Goal: Answer question/provide support

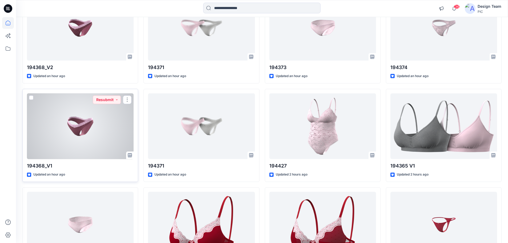
scroll to position [80, 0]
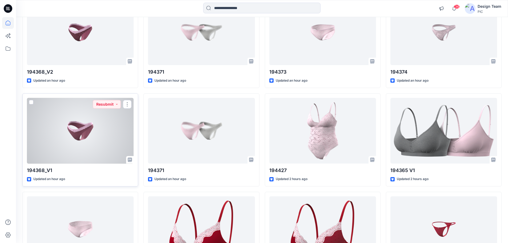
click at [74, 137] on div at bounding box center [80, 131] width 107 height 66
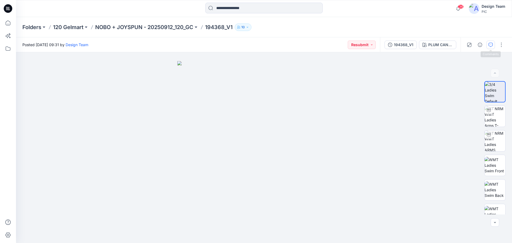
click at [489, 46] on button "button" at bounding box center [491, 45] width 9 height 9
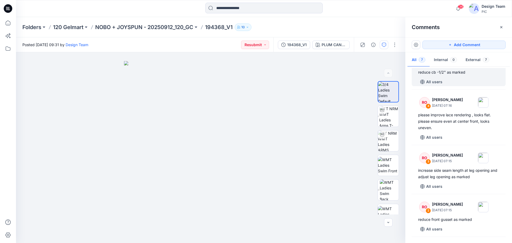
scroll to position [107, 0]
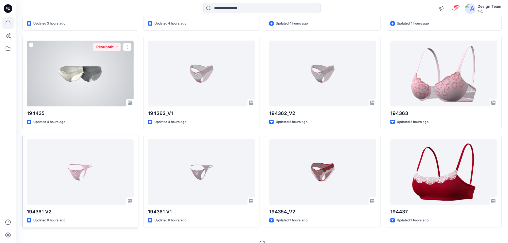
scroll to position [441, 0]
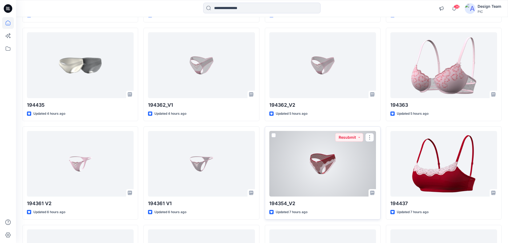
click at [335, 165] on div at bounding box center [323, 164] width 107 height 66
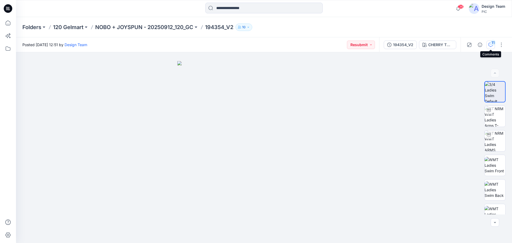
click at [492, 46] on icon "button" at bounding box center [491, 45] width 4 height 4
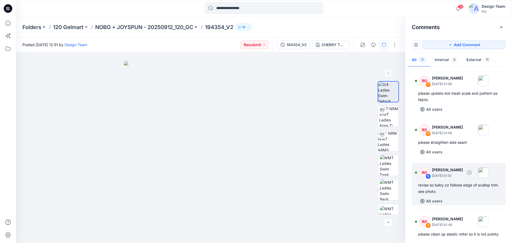
click at [468, 197] on div "RO 9 Raquel Ortiz October 01, 2025 01:57 revise so baby zz follows edge of scal…" at bounding box center [459, 184] width 94 height 42
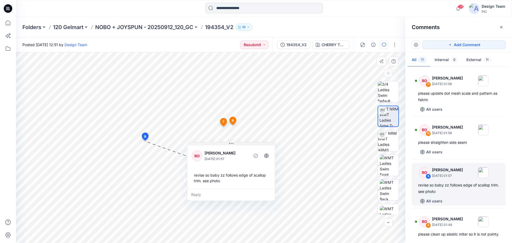
drag, startPoint x: 167, startPoint y: 146, endPoint x: 217, endPoint y: 144, distance: 50.5
click at [217, 144] on button at bounding box center [232, 143] width 88 height 3
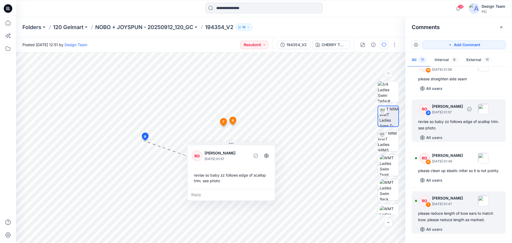
scroll to position [80, 0]
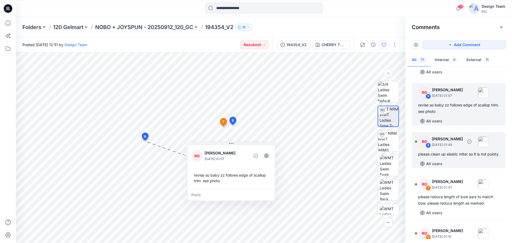
click at [447, 157] on div "please clean up elastic miter so it is not pointy." at bounding box center [458, 154] width 81 height 6
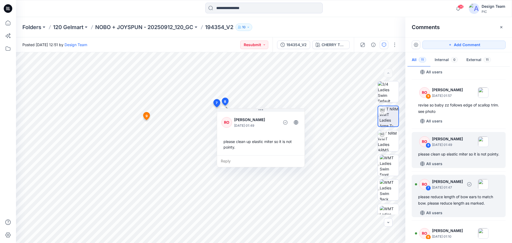
click at [459, 206] on div "please reduce length of bow ears to match bow. please reduce length as marked." at bounding box center [458, 200] width 81 height 13
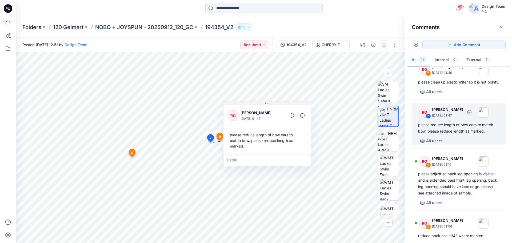
scroll to position [160, 0]
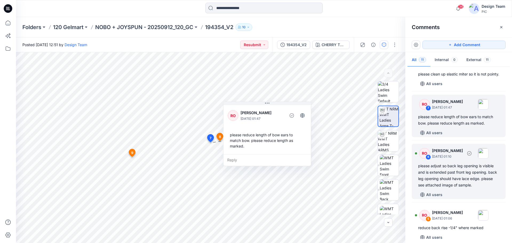
click at [448, 188] on div "please adjust so back leg opening is visible and is extended past front leg ope…" at bounding box center [458, 176] width 81 height 26
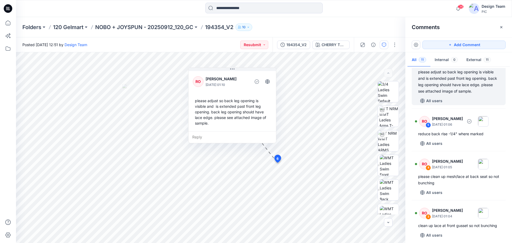
scroll to position [267, 0]
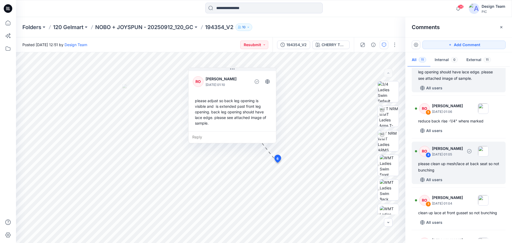
click at [456, 173] on div "please clean up mesh/lace at back seat so not bunching" at bounding box center [458, 167] width 81 height 13
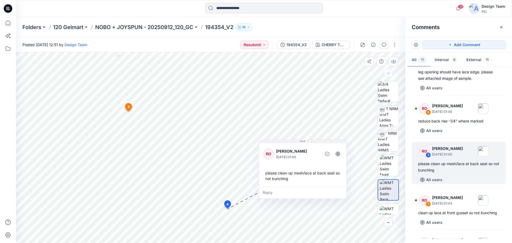
drag, startPoint x: 229, startPoint y: 164, endPoint x: 288, endPoint y: 141, distance: 63.6
click at [288, 141] on button at bounding box center [303, 141] width 88 height 3
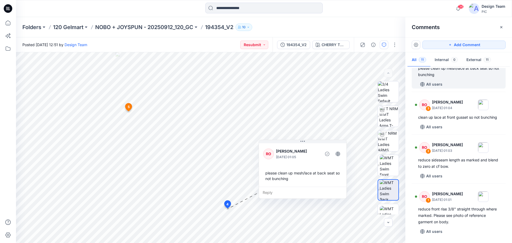
scroll to position [375, 0]
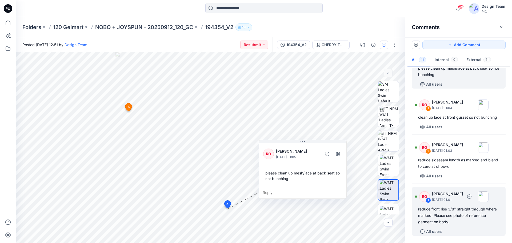
click at [451, 211] on div "reduce front rise 3/8" straight through where marked. Please see photo of refer…" at bounding box center [458, 215] width 81 height 19
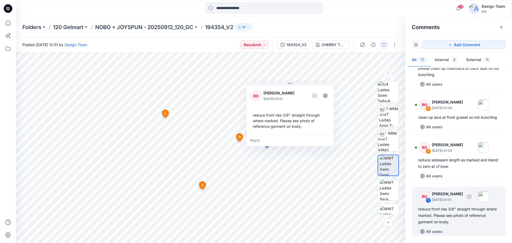
click at [469, 220] on div "reduce front rise 3/8" straight through where marked. Please see photo of refer…" at bounding box center [458, 215] width 81 height 19
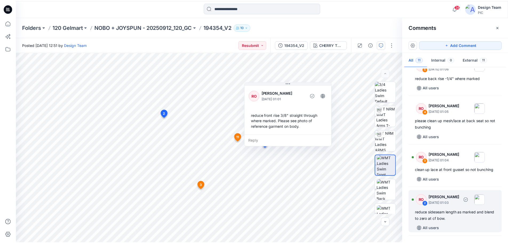
scroll to position [295, 0]
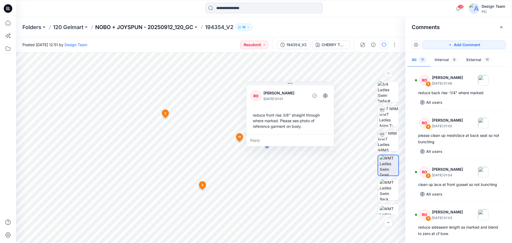
click at [145, 26] on p "NOBO + JOYSPUN - 20250912_120_GC" at bounding box center [144, 26] width 98 height 7
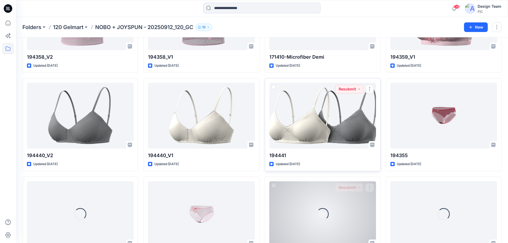
scroll to position [1153, 0]
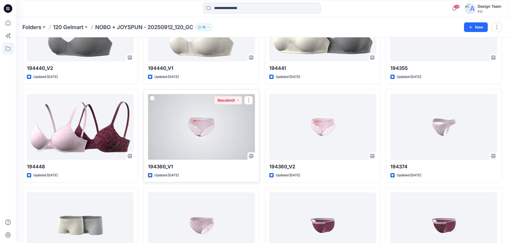
click at [230, 128] on div at bounding box center [201, 127] width 107 height 66
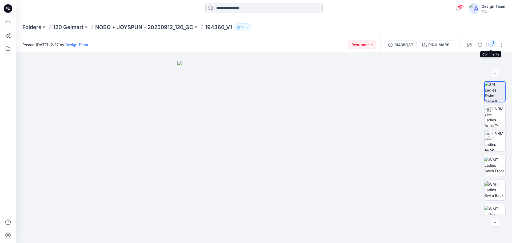
click at [490, 44] on icon "button" at bounding box center [491, 45] width 4 height 4
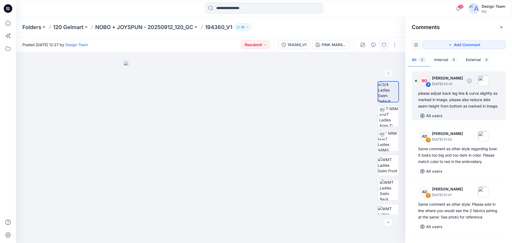
click at [483, 108] on div "please adjust back leg line & curve slightly as marked in image. please also re…" at bounding box center [458, 99] width 81 height 19
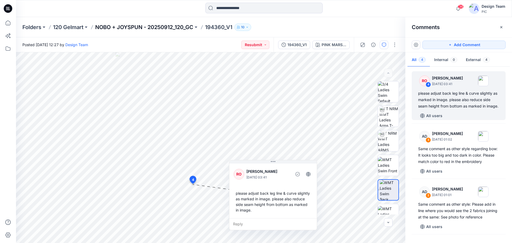
click at [175, 23] on p "NOBO + JOYSPUN - 20250912_120_GC" at bounding box center [144, 26] width 98 height 7
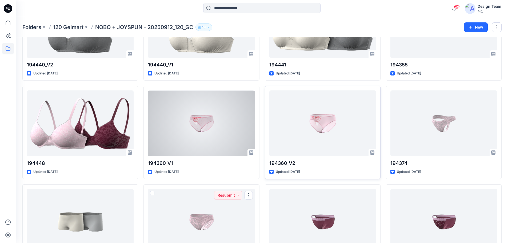
scroll to position [1155, 0]
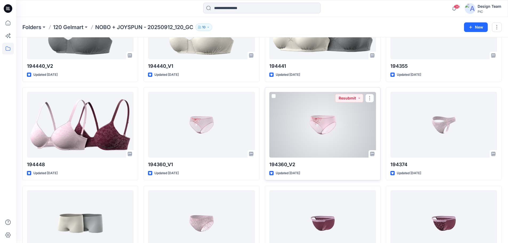
click at [324, 126] on div at bounding box center [323, 125] width 107 height 66
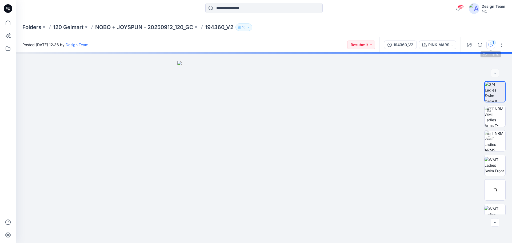
click at [492, 45] on div "1" at bounding box center [493, 42] width 5 height 5
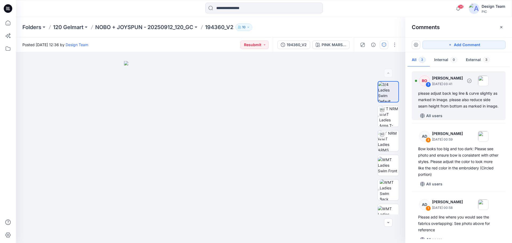
click at [467, 108] on div "please adjust back leg line & curve slightly as marked in image. please also re…" at bounding box center [458, 99] width 81 height 19
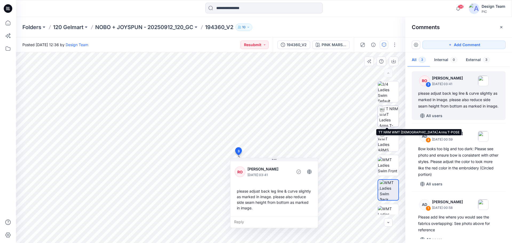
click at [383, 122] on img at bounding box center [388, 116] width 19 height 21
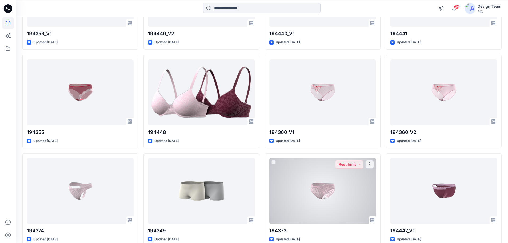
scroll to position [1301, 0]
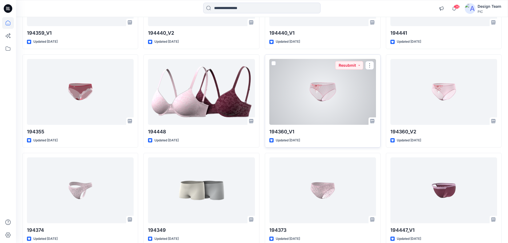
click at [291, 94] on div at bounding box center [323, 92] width 107 height 66
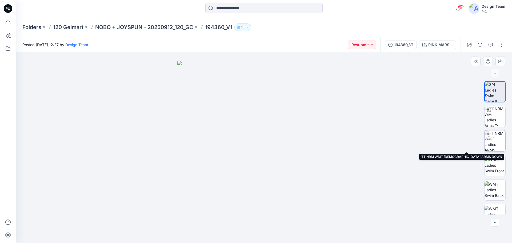
click at [291, 132] on img at bounding box center [495, 140] width 21 height 21
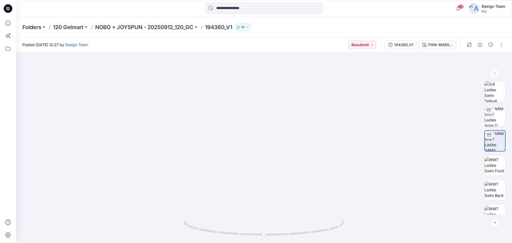
click at [291, 49] on div at bounding box center [485, 44] width 49 height 15
click at [291, 46] on button "button" at bounding box center [491, 45] width 9 height 9
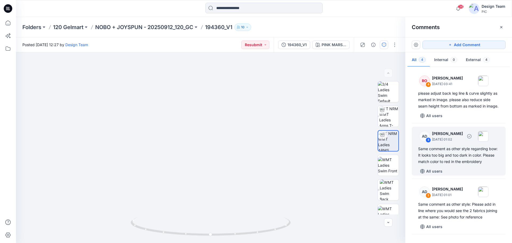
click at [291, 132] on div "Same comment as other style regarding bow: It looks too big and too dark in col…" at bounding box center [458, 155] width 81 height 19
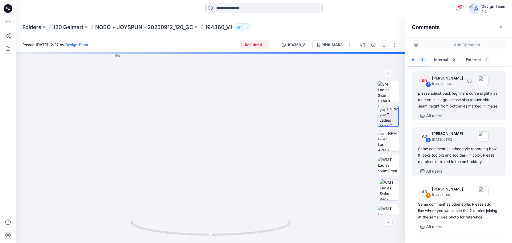
click at [291, 100] on div "please adjust back leg line & curve slightly as marked in image. please also re…" at bounding box center [458, 99] width 81 height 19
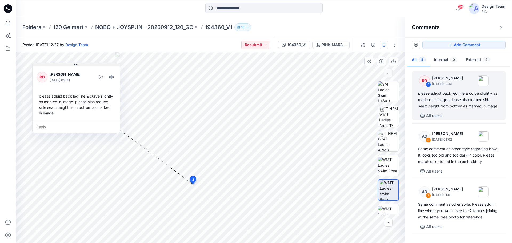
drag, startPoint x: 270, startPoint y: 162, endPoint x: 73, endPoint y: 65, distance: 219.5
click at [73, 65] on button at bounding box center [77, 64] width 88 height 3
click at [182, 29] on p "NOBO + JOYSPUN - 20250912_120_GC" at bounding box center [144, 26] width 98 height 7
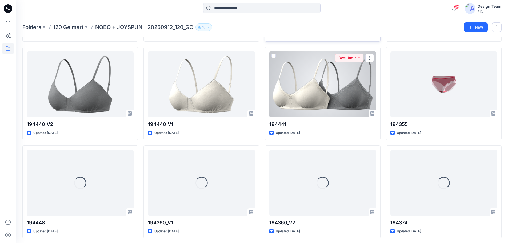
scroll to position [1099, 0]
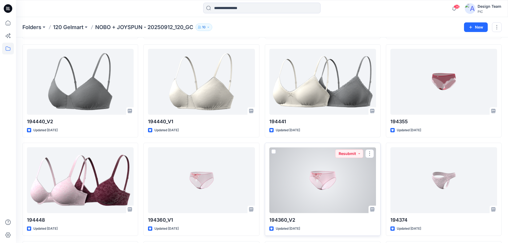
click at [291, 132] on div at bounding box center [323, 180] width 107 height 66
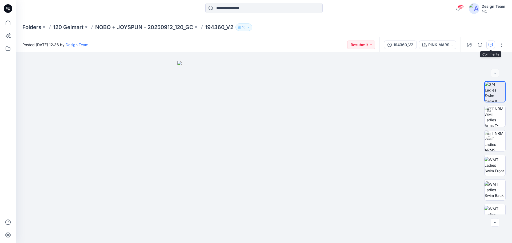
click at [291, 44] on icon "button" at bounding box center [491, 45] width 4 height 4
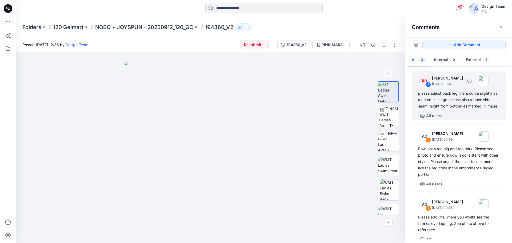
click at [291, 109] on div "please adjust back leg line & curve slightly as marked in image. please also re…" at bounding box center [458, 99] width 81 height 19
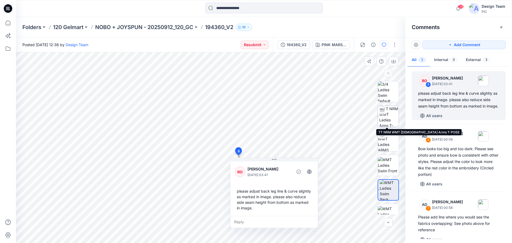
click at [291, 115] on img at bounding box center [388, 116] width 19 height 21
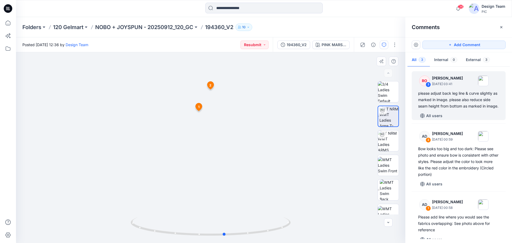
drag, startPoint x: 282, startPoint y: 227, endPoint x: 296, endPoint y: 227, distance: 14.2
click at [291, 132] on div at bounding box center [211, 147] width 390 height 191
